Goal: Task Accomplishment & Management: Manage account settings

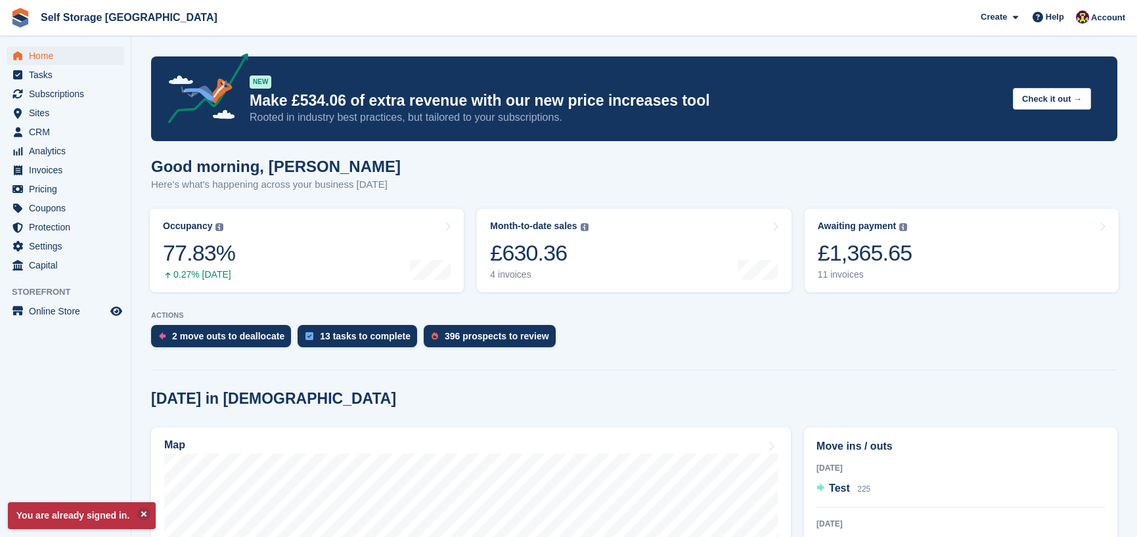
scroll to position [31, 0]
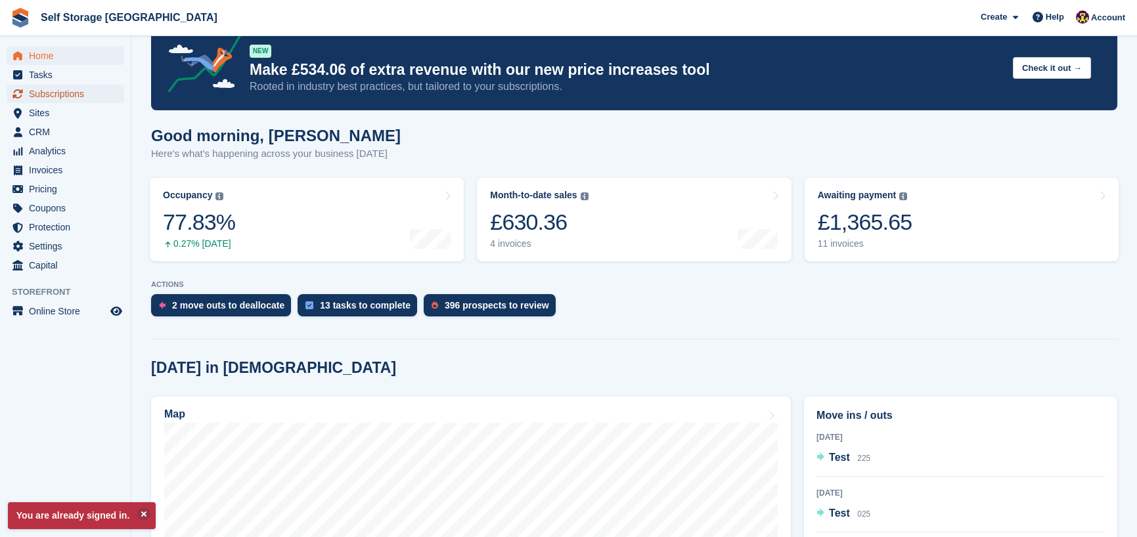
click at [76, 100] on span "Subscriptions" at bounding box center [68, 94] width 79 height 18
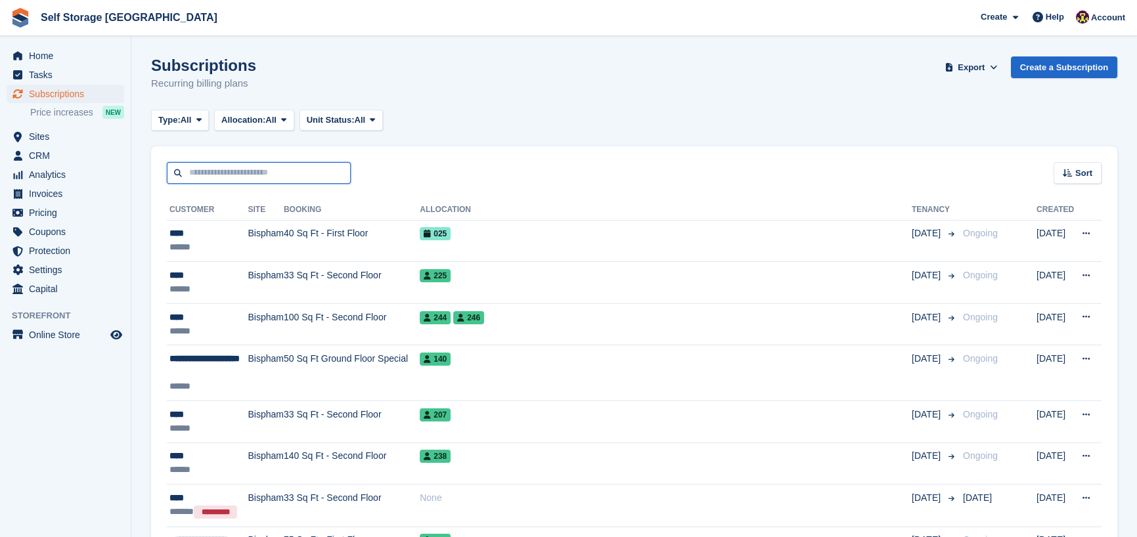
click at [241, 171] on input "text" at bounding box center [259, 173] width 184 height 22
type input "*****"
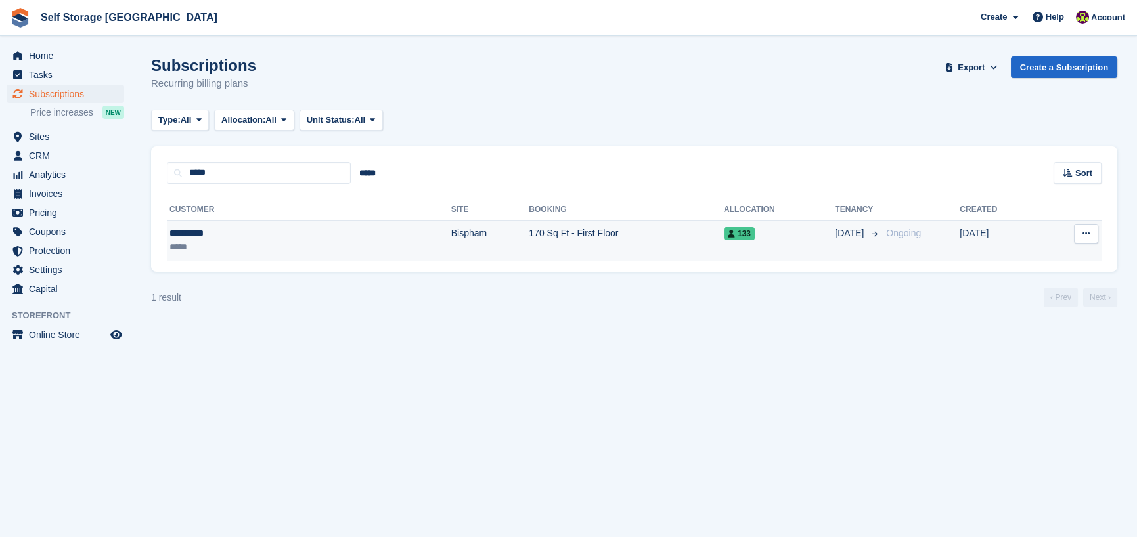
click at [1005, 236] on td "23 May" at bounding box center [999, 240] width 81 height 41
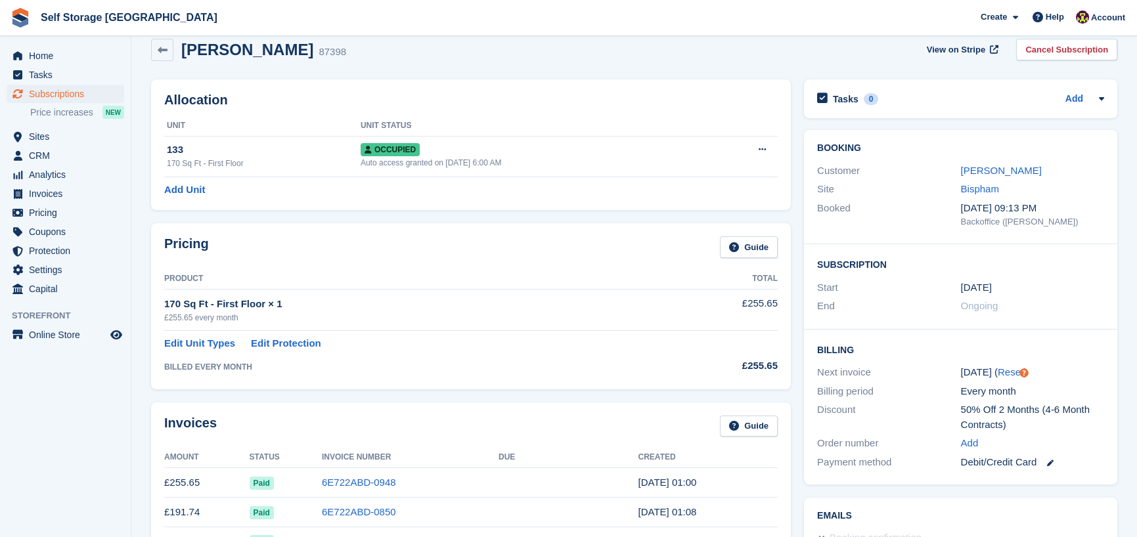
scroll to position [9, 0]
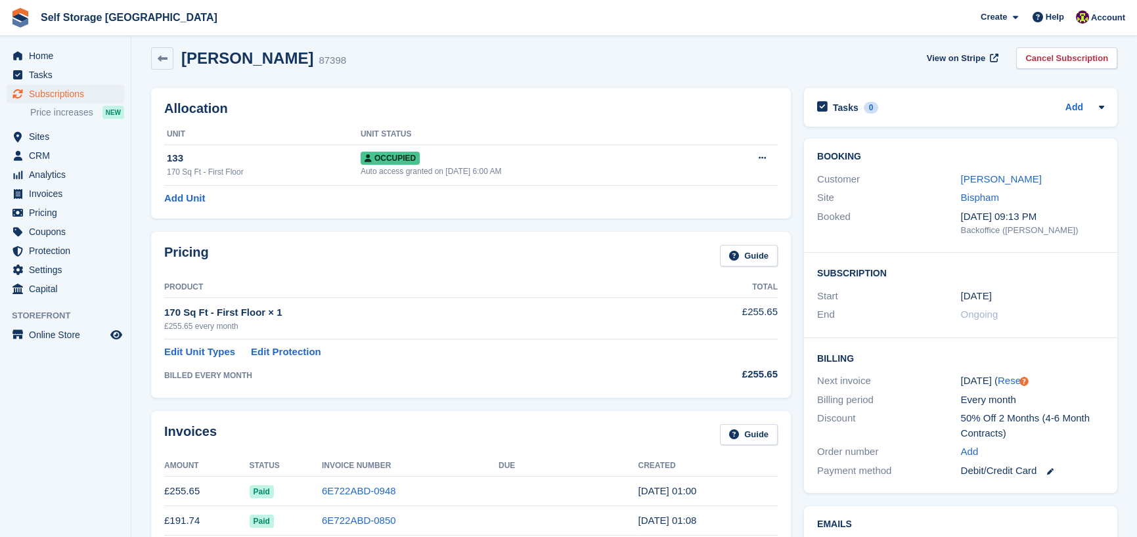
click at [220, 329] on div "£255.65 every month" at bounding box center [414, 326] width 500 height 12
click at [206, 320] on div "£255.65 every month" at bounding box center [414, 326] width 500 height 12
click at [217, 318] on div "170 Sq Ft - First Floor × 1" at bounding box center [414, 312] width 500 height 15
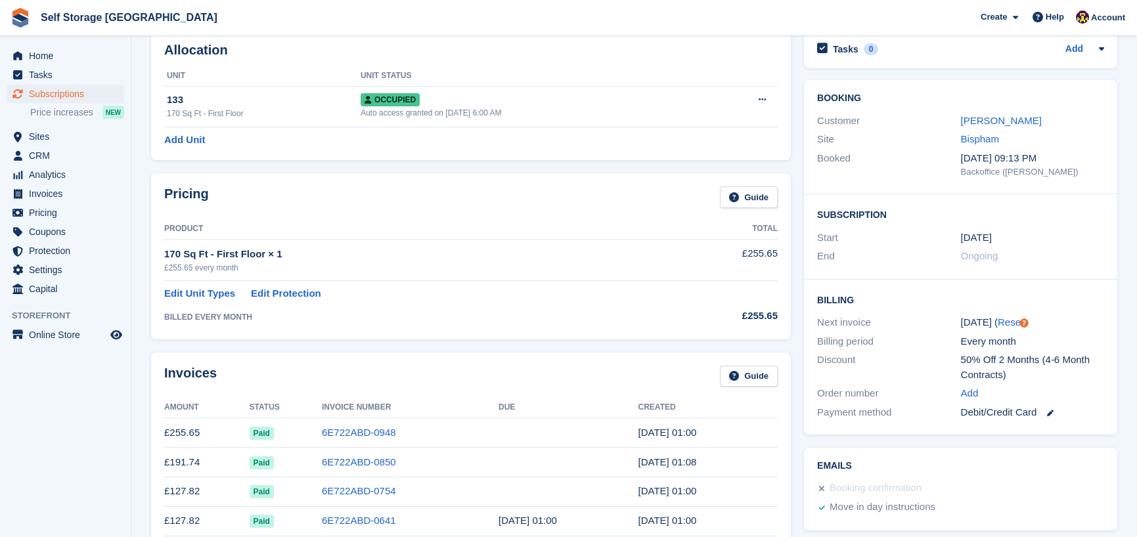
scroll to position [0, 0]
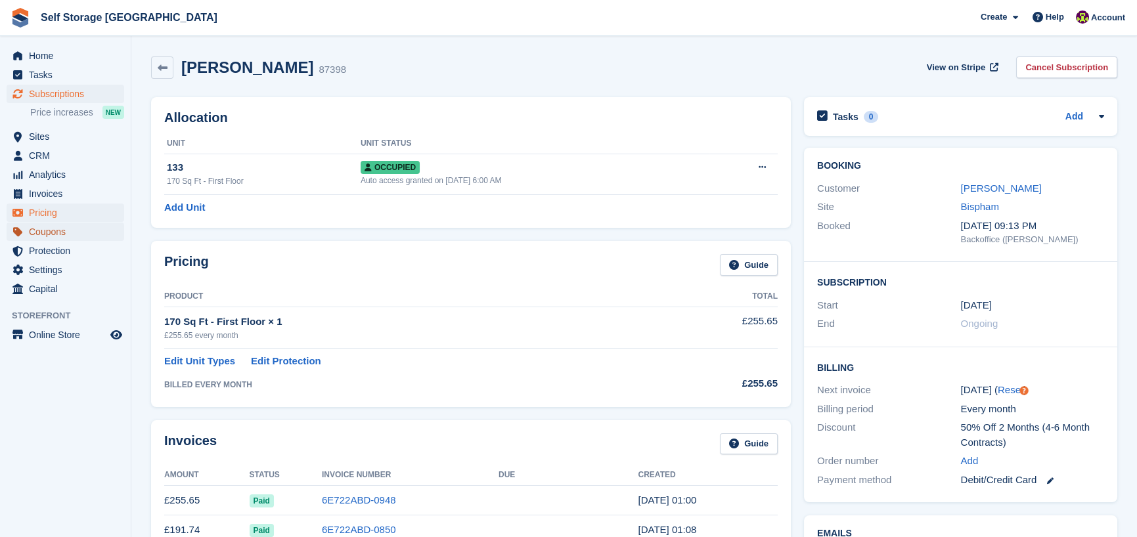
click at [67, 223] on span "Coupons" at bounding box center [68, 232] width 79 height 18
click at [54, 221] on span "Pricing" at bounding box center [68, 213] width 79 height 18
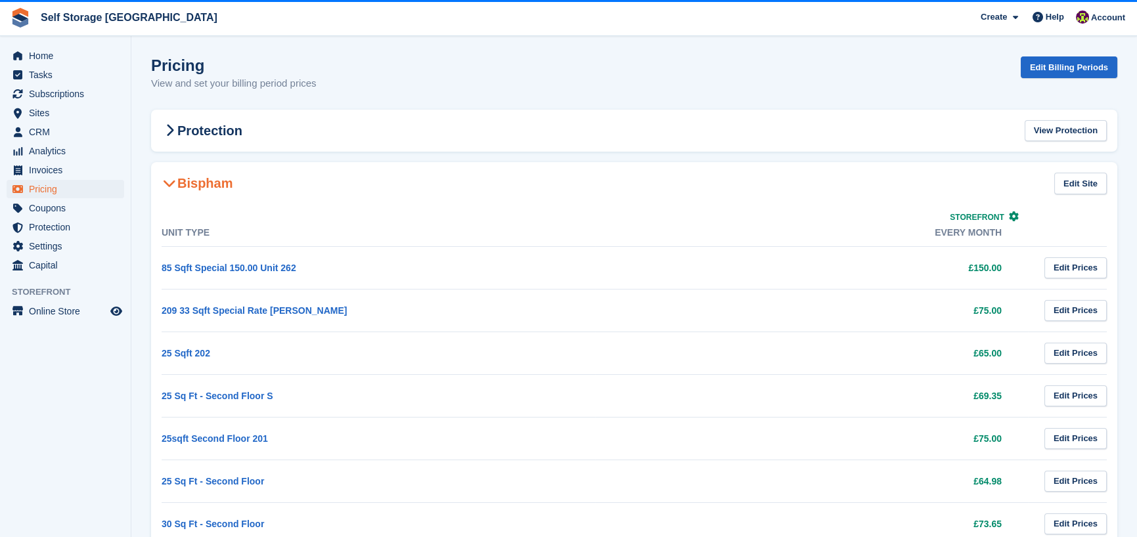
click at [783, 305] on td "£75.00" at bounding box center [811, 310] width 433 height 43
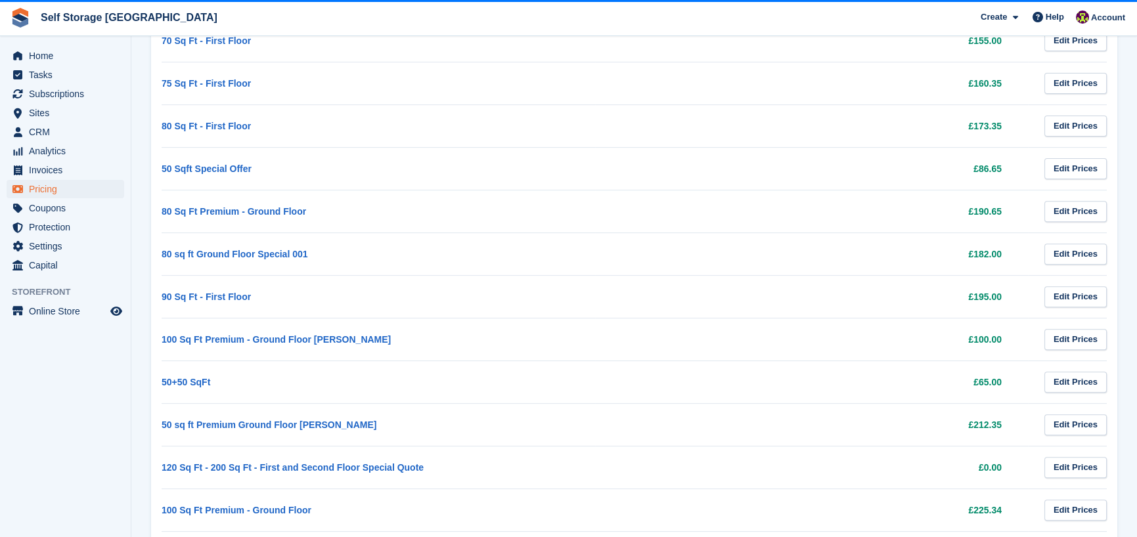
scroll to position [2050, 0]
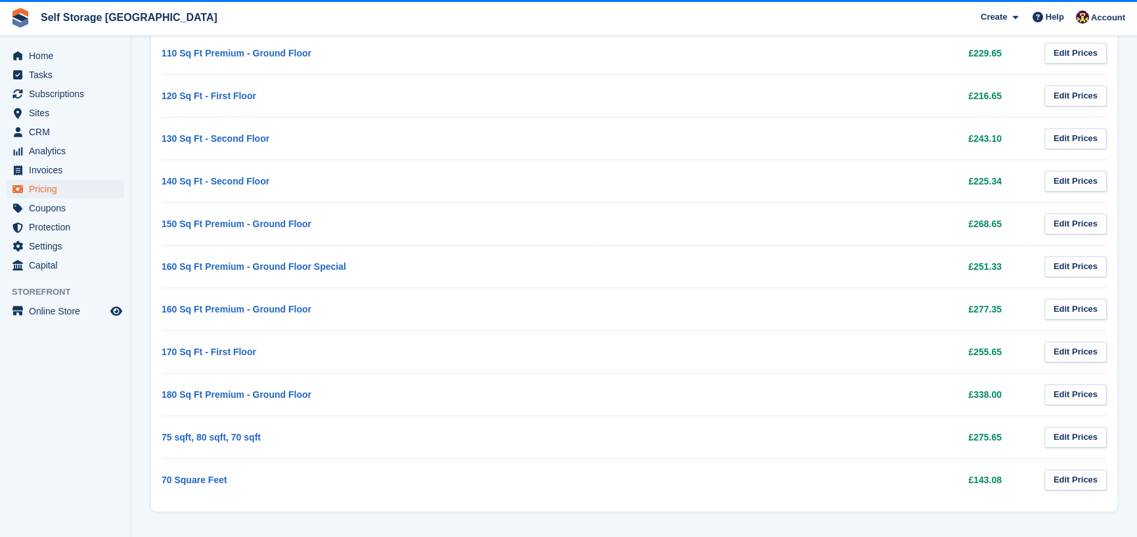
click at [274, 349] on td "170 Sq Ft - First Floor" at bounding box center [378, 351] width 433 height 43
click at [196, 363] on td "170 Sq Ft - First Floor" at bounding box center [378, 351] width 433 height 43
click at [223, 361] on td "170 Sq Ft - First Floor" at bounding box center [378, 351] width 433 height 43
click at [214, 347] on link "170 Sq Ft - First Floor" at bounding box center [209, 352] width 95 height 11
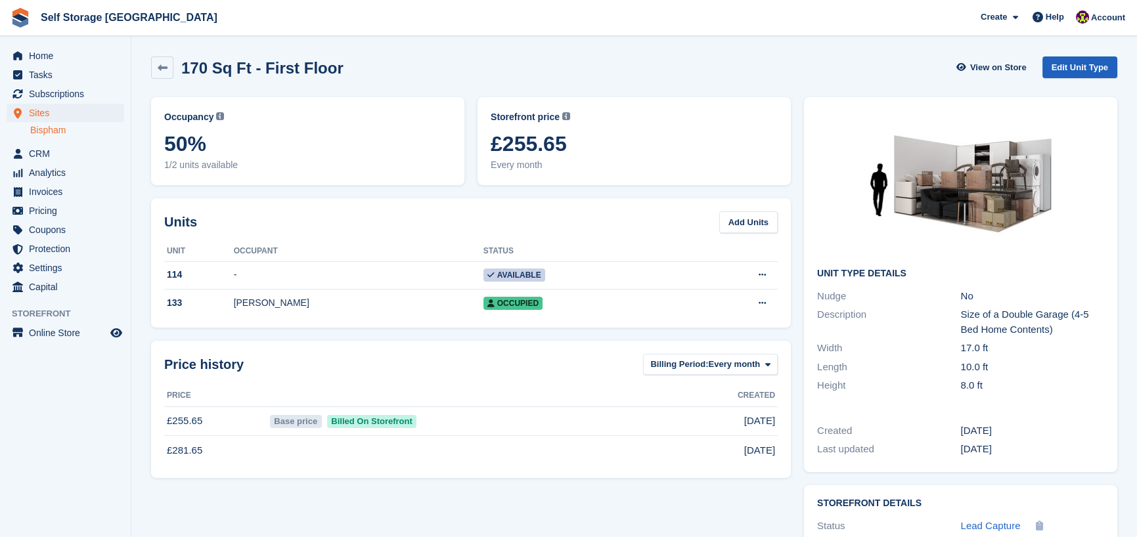
click at [1089, 72] on link "Edit Unit Type" at bounding box center [1079, 67] width 75 height 22
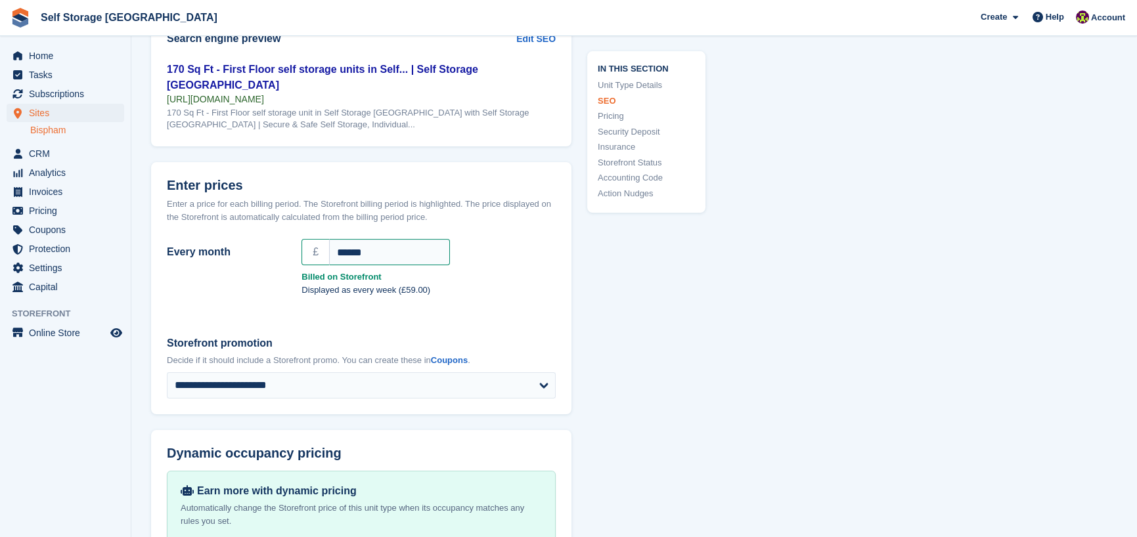
scroll to position [1047, 0]
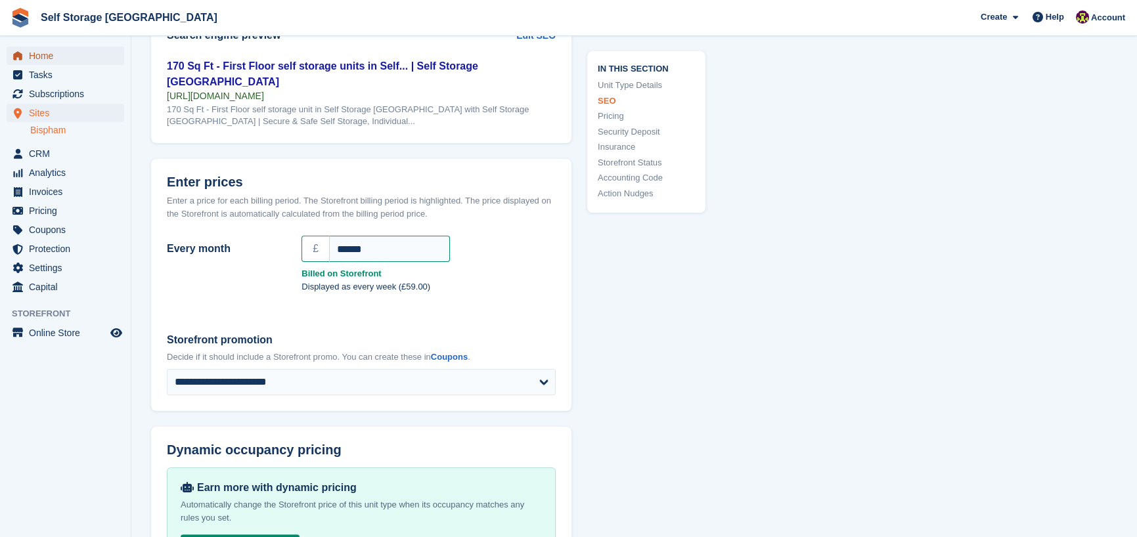
click at [60, 60] on span "Home" at bounding box center [68, 56] width 79 height 18
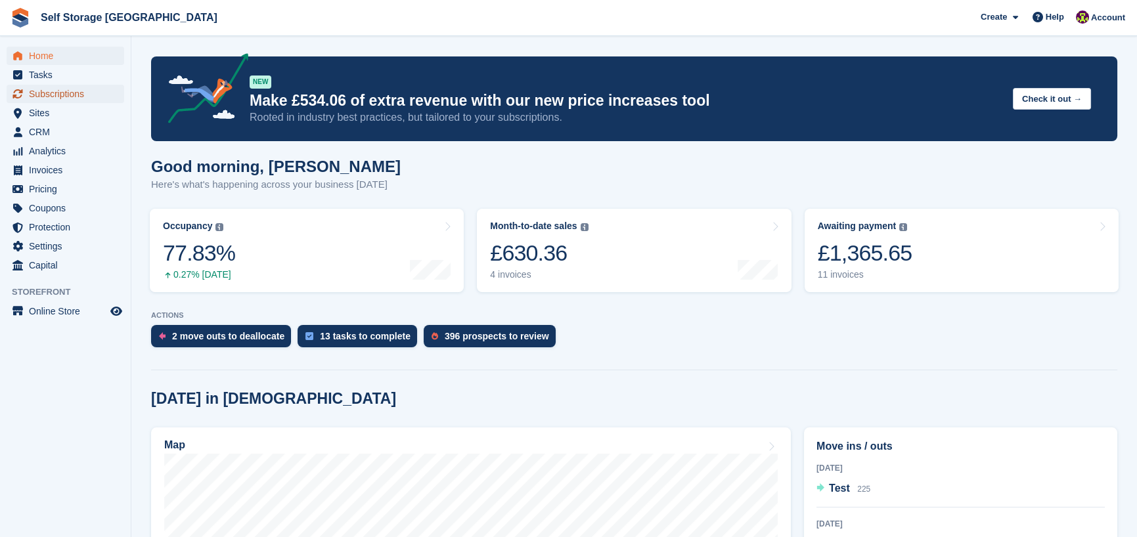
click at [78, 100] on span "Subscriptions" at bounding box center [68, 94] width 79 height 18
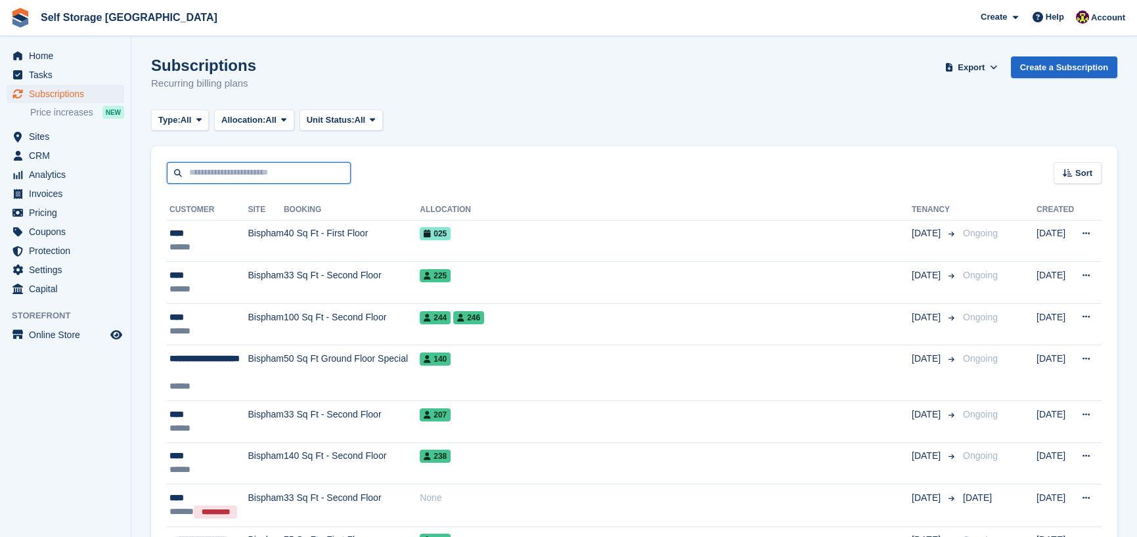
click at [307, 183] on input "text" at bounding box center [259, 173] width 184 height 22
type input "*****"
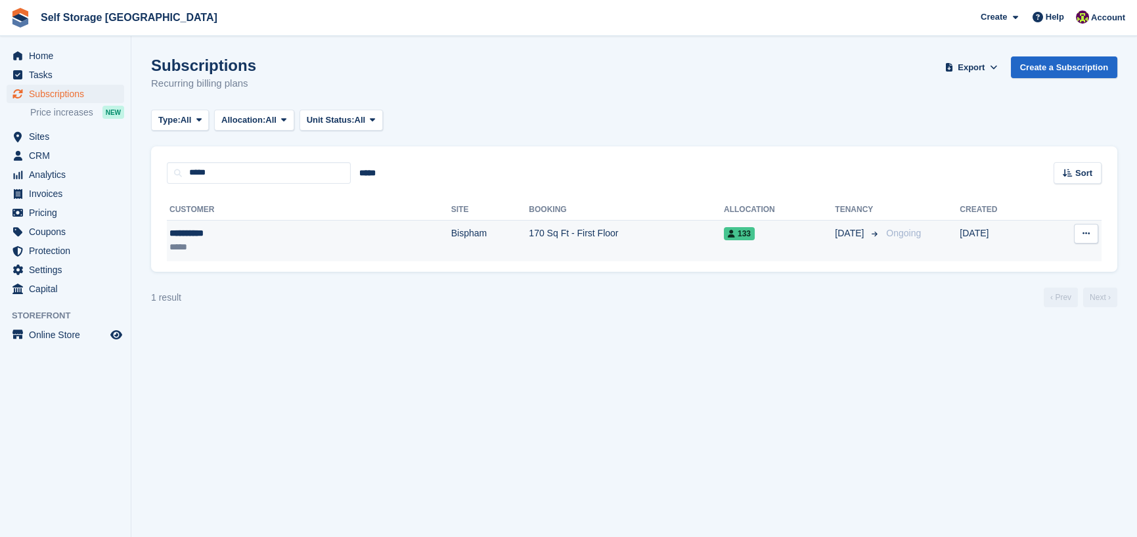
click at [590, 235] on td "170 Sq Ft - First Floor" at bounding box center [626, 240] width 195 height 41
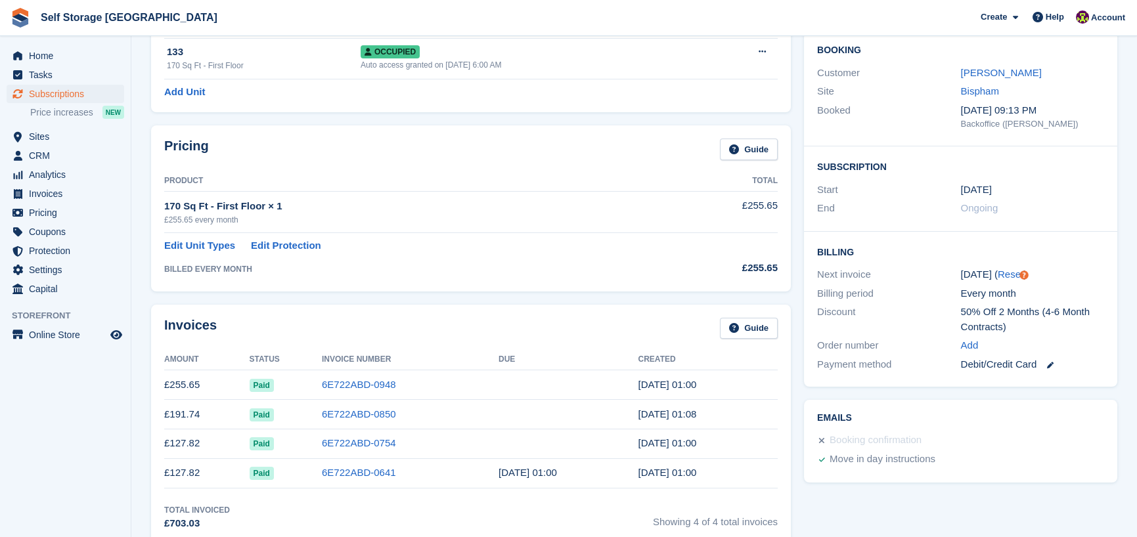
scroll to position [118, 0]
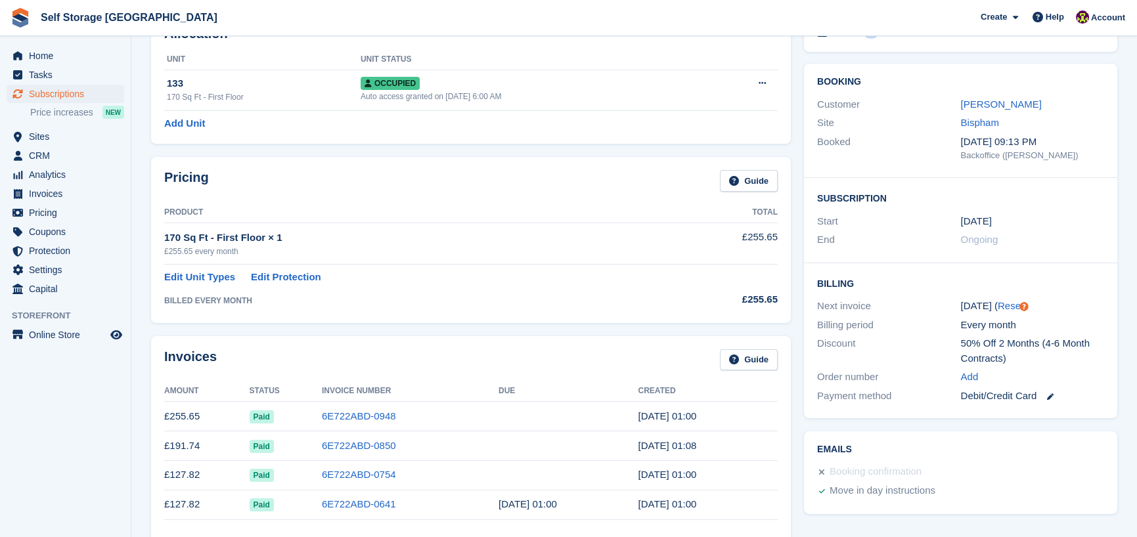
scroll to position [0, 0]
